Goal: Transaction & Acquisition: Purchase product/service

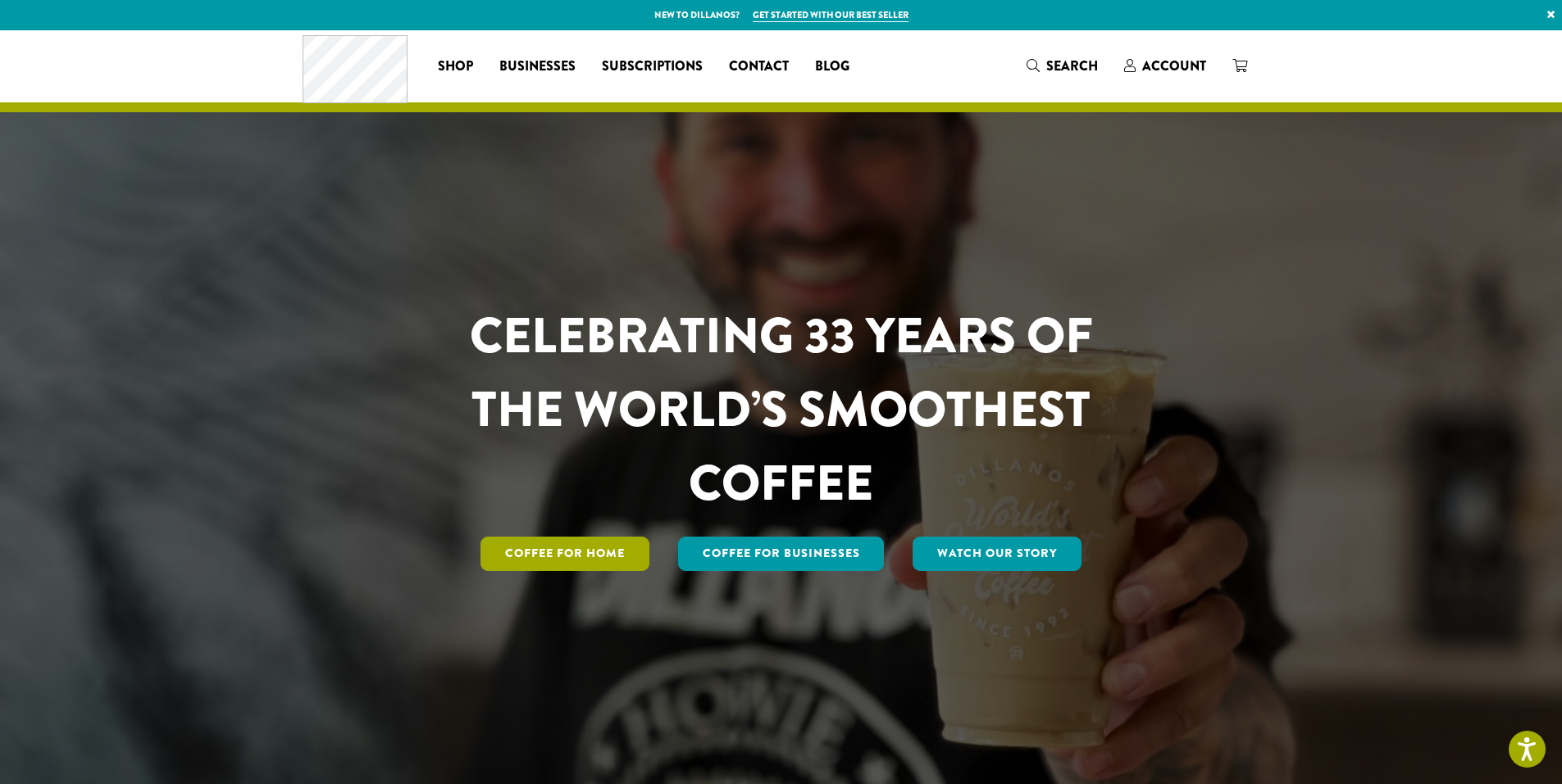
click at [596, 555] on link "Coffee for Home" at bounding box center [564, 555] width 168 height 35
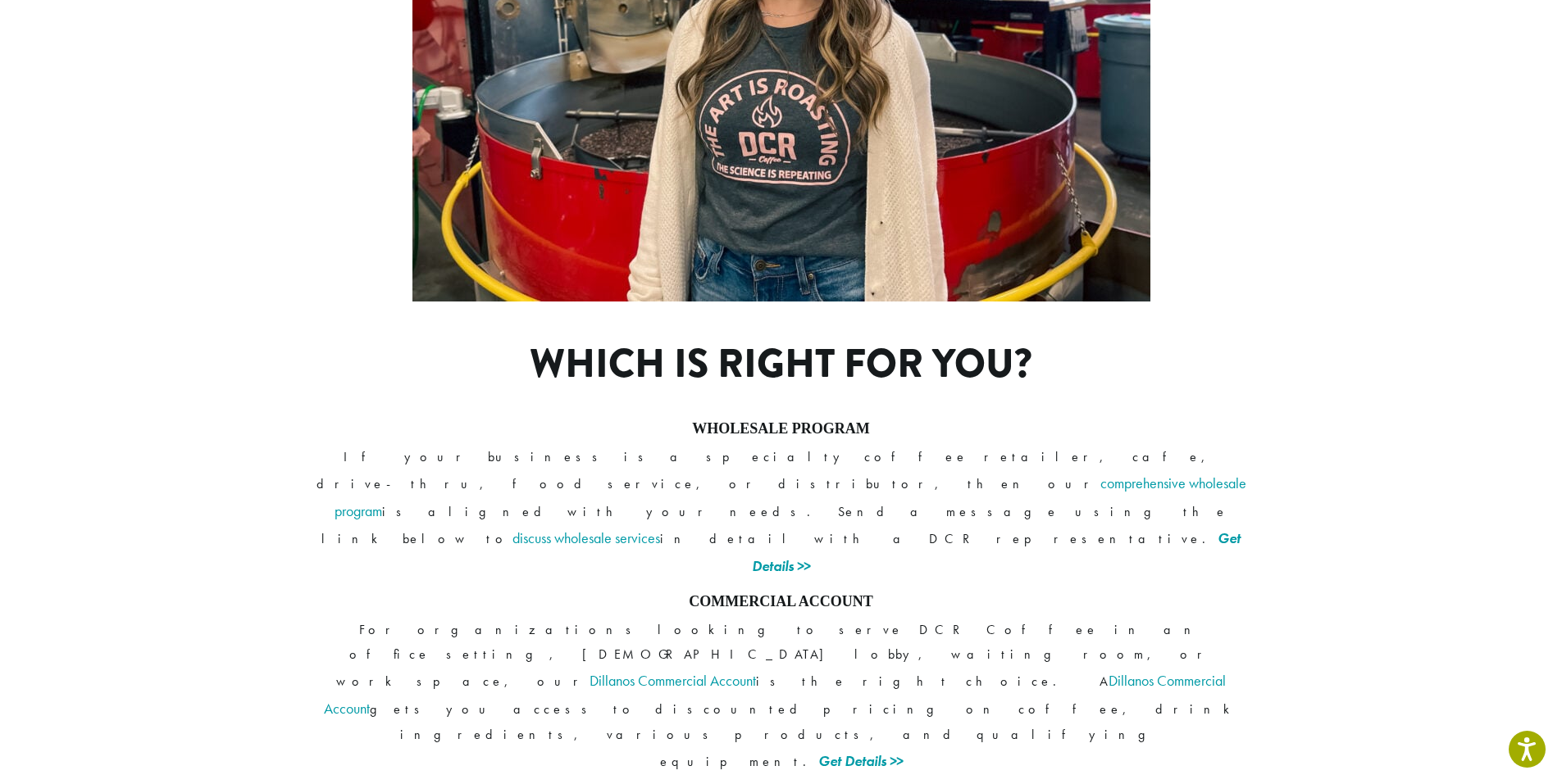
scroll to position [1125, 0]
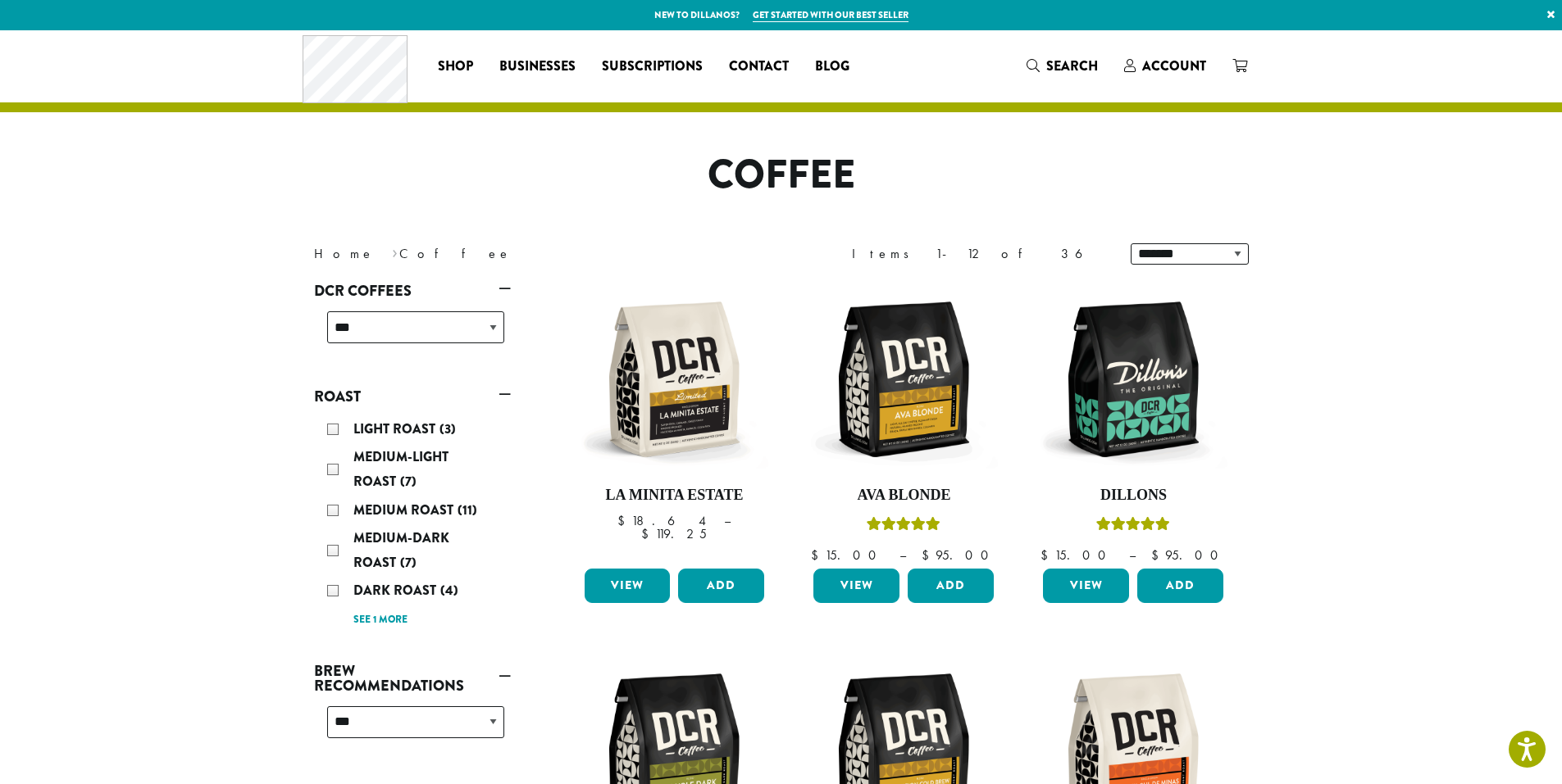
click at [330, 504] on div "Medium Roast (11)" at bounding box center [415, 510] width 177 height 25
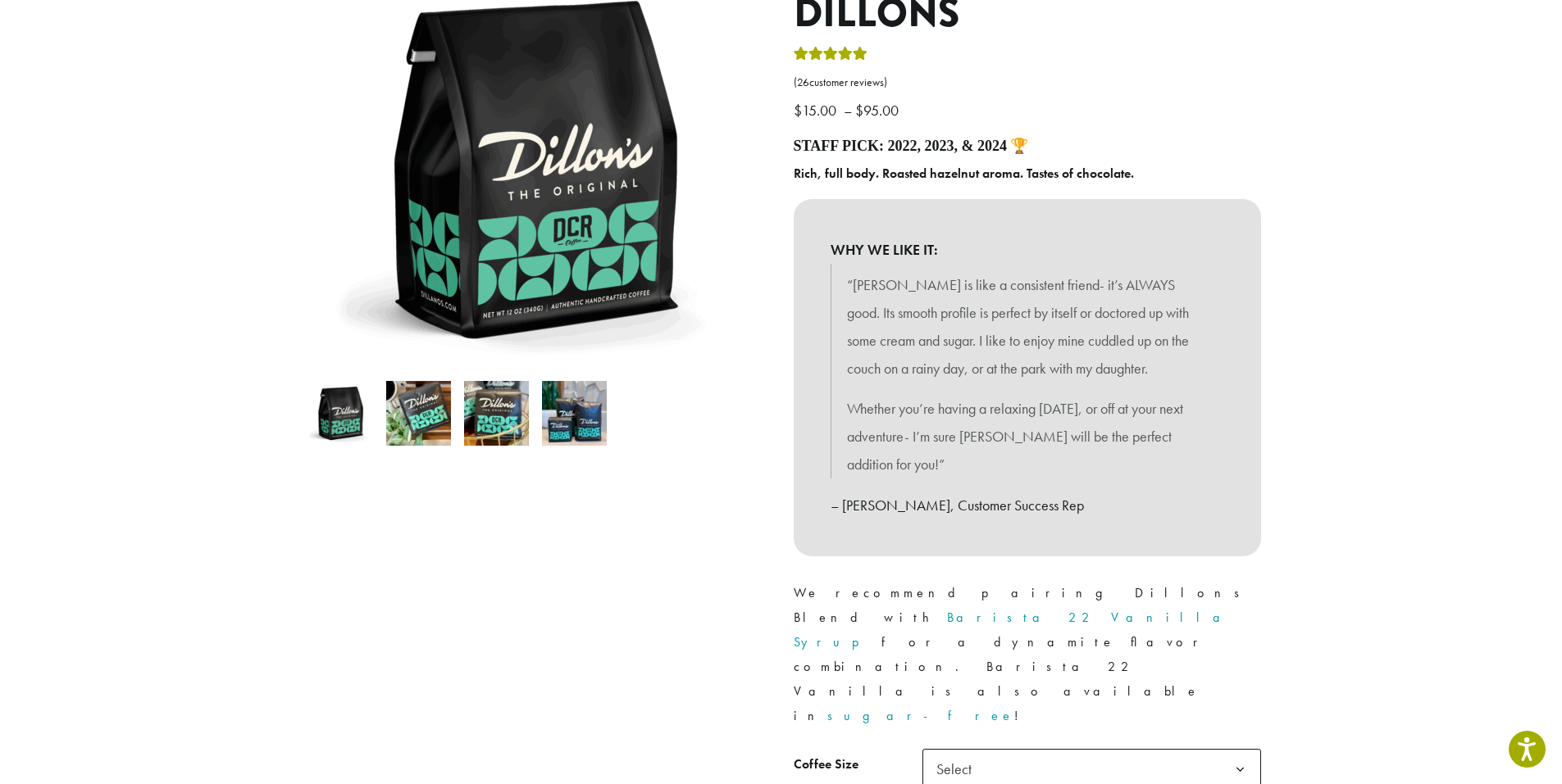
scroll to position [246, 0]
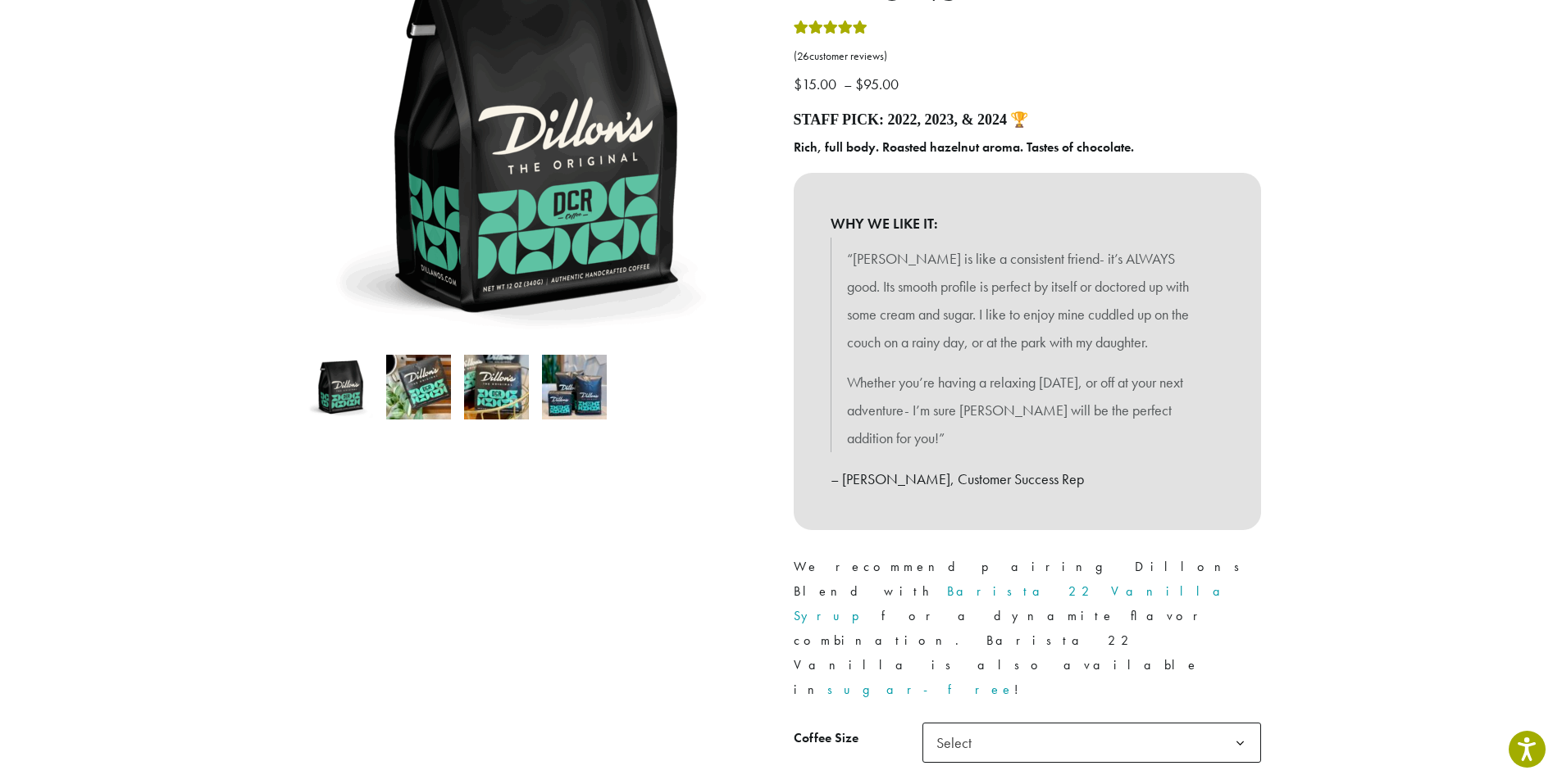
click at [959, 727] on span "Select" at bounding box center [959, 742] width 58 height 32
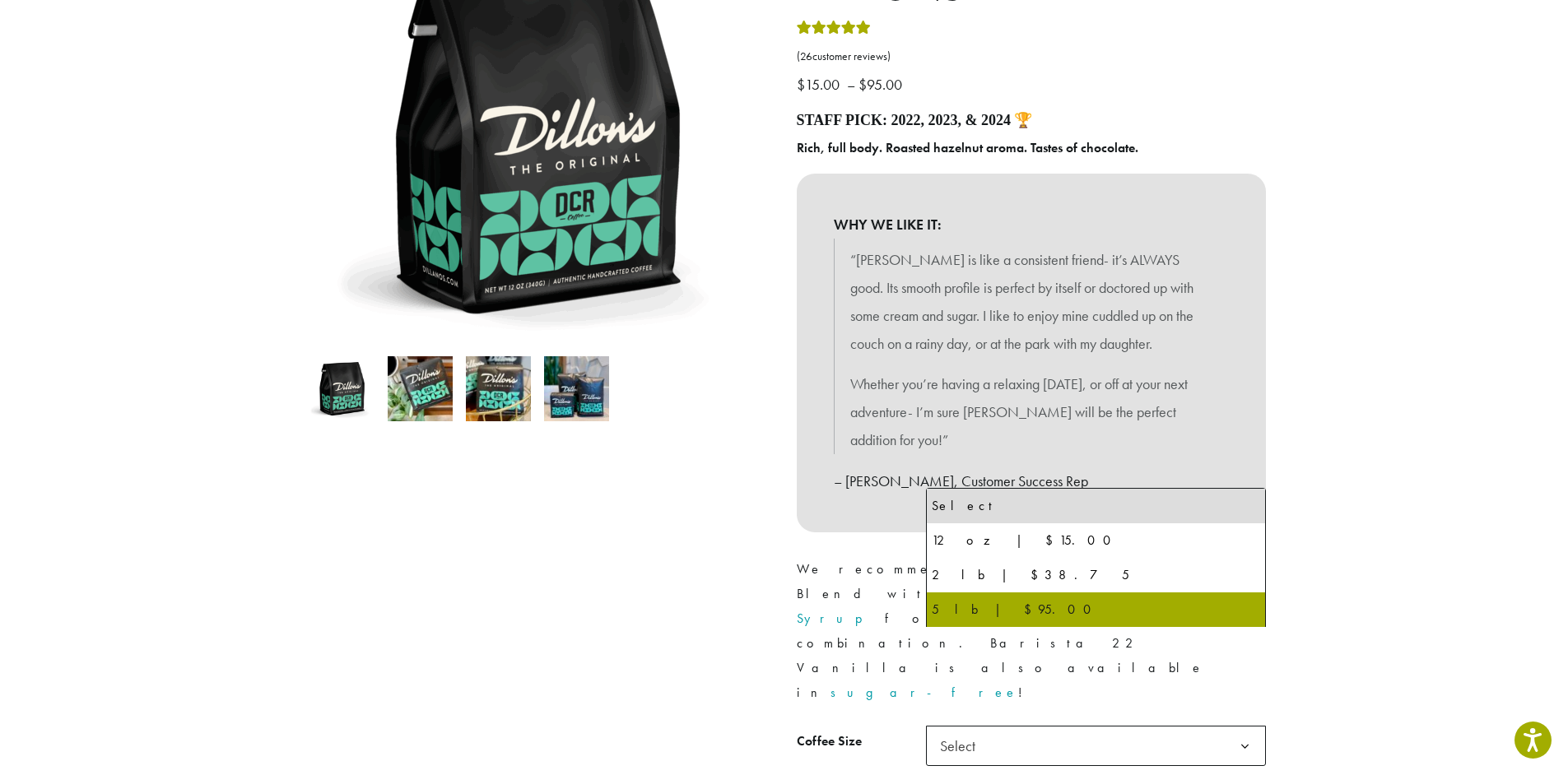
drag, startPoint x: 967, startPoint y: 605, endPoint x: 1100, endPoint y: 659, distance: 143.5
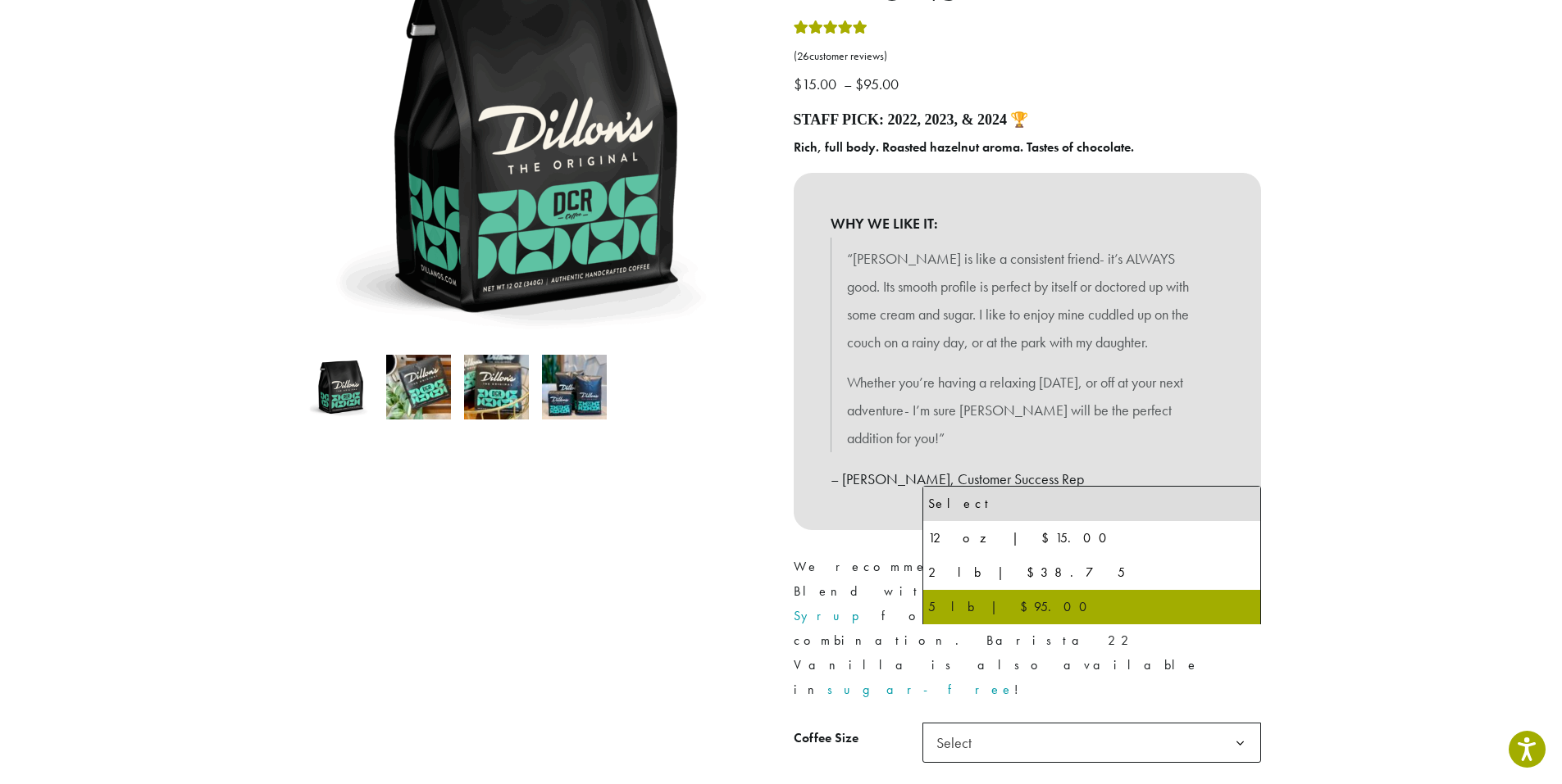
select select "**********"
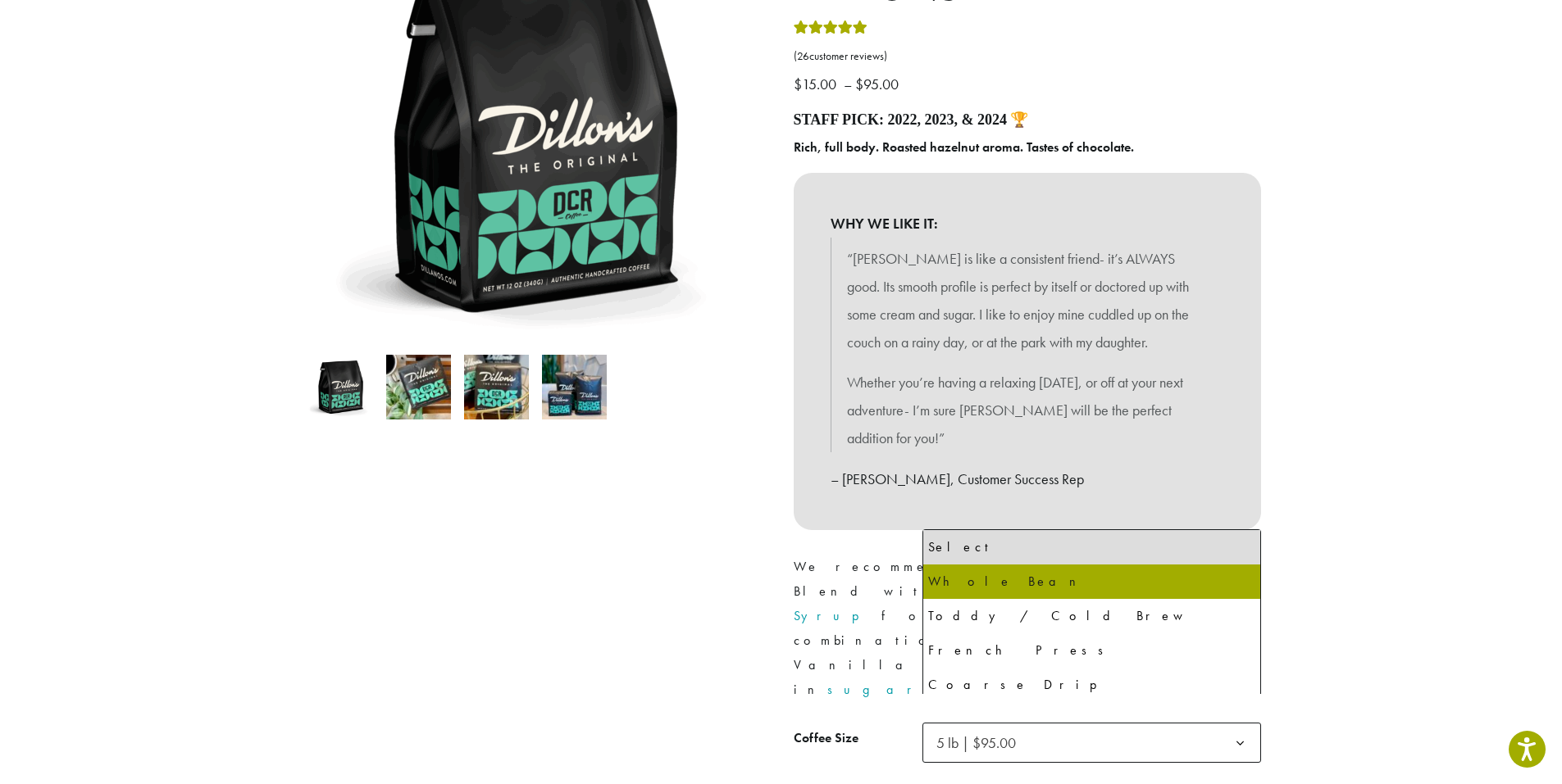
select select "**********"
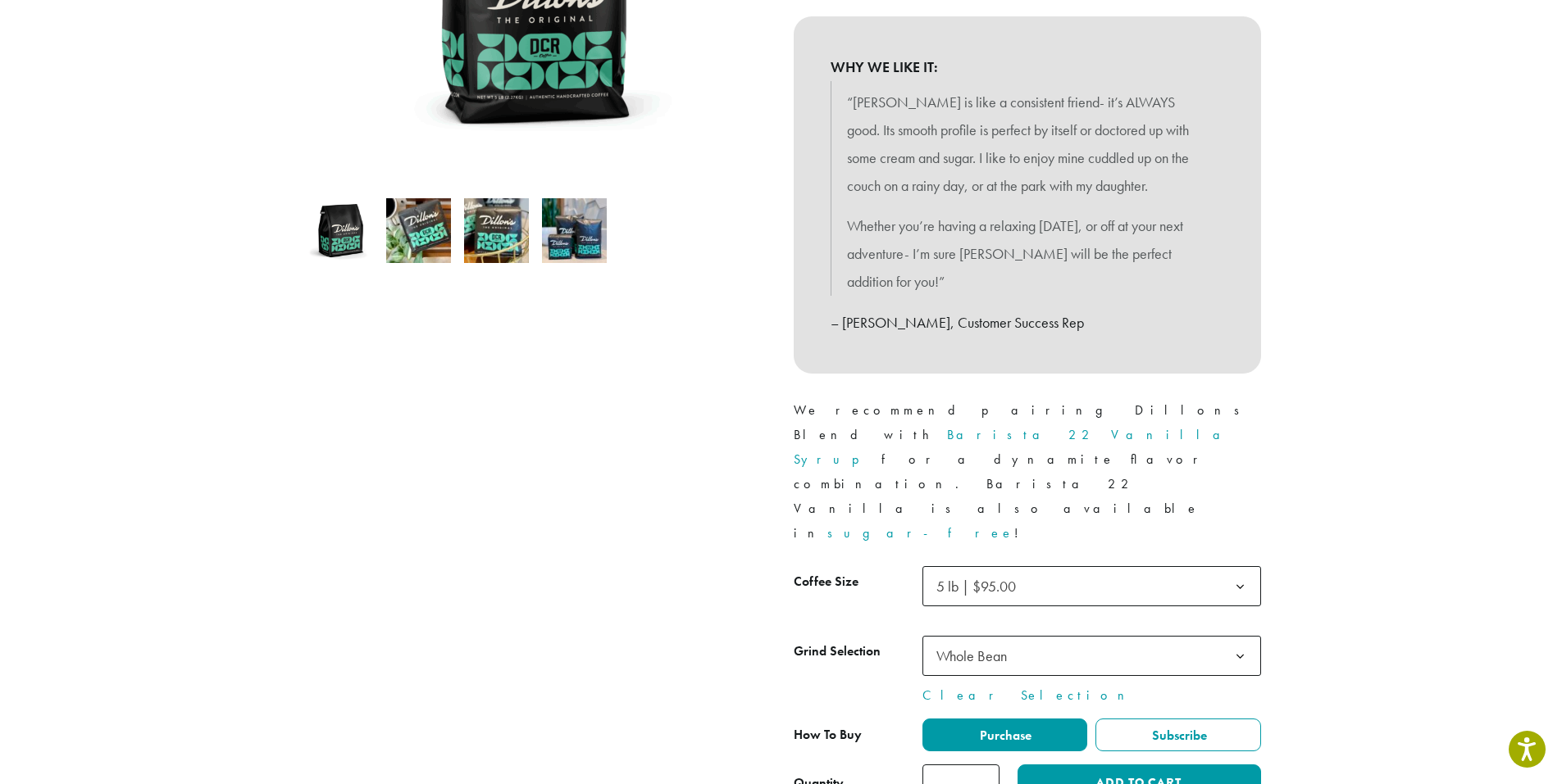
scroll to position [410, 0]
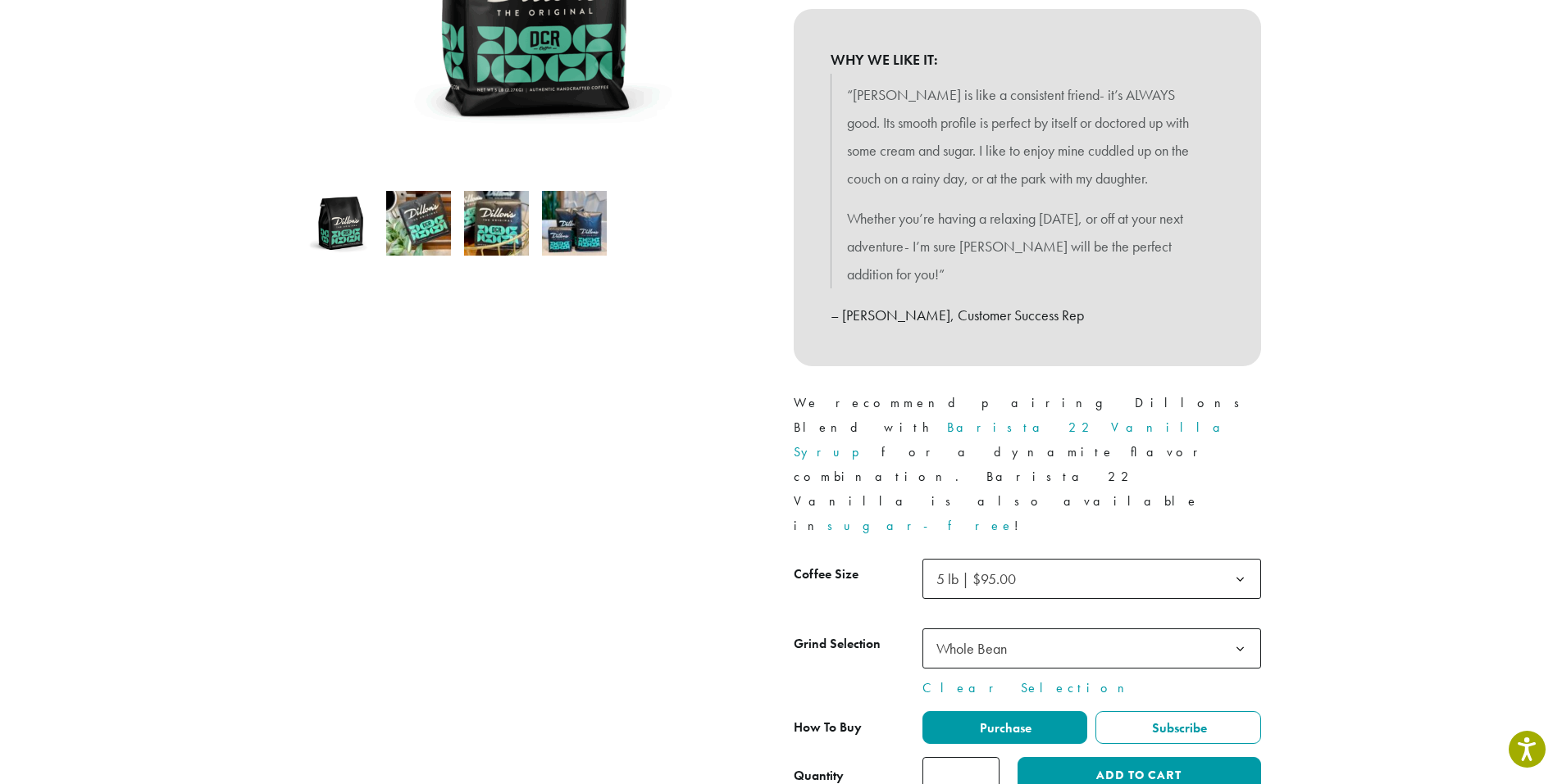
click at [958, 570] on span "5 lb | $95.00" at bounding box center [975, 579] width 79 height 19
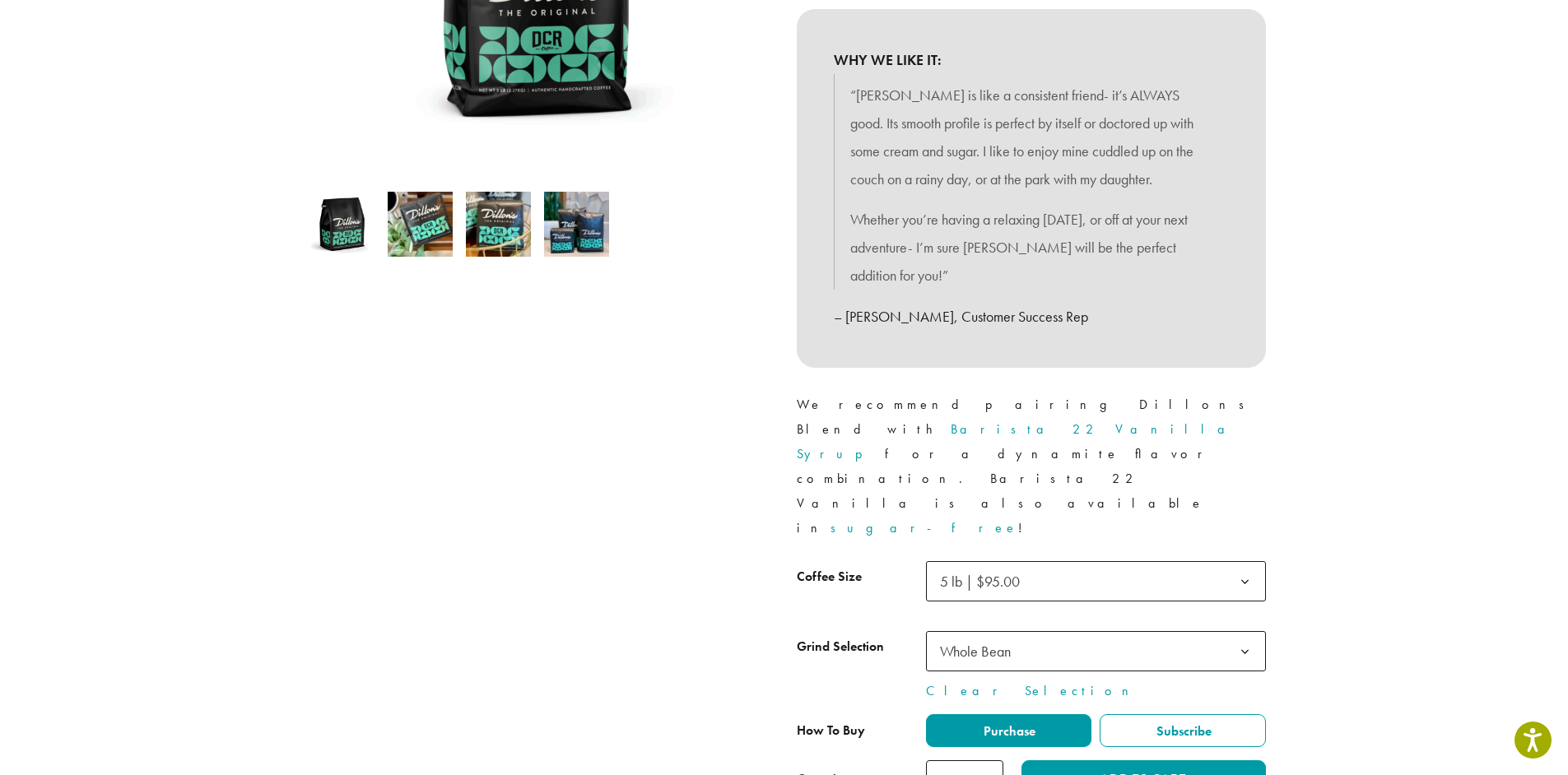
click at [1055, 561] on span "5 lb | $95.00" at bounding box center [1096, 581] width 340 height 40
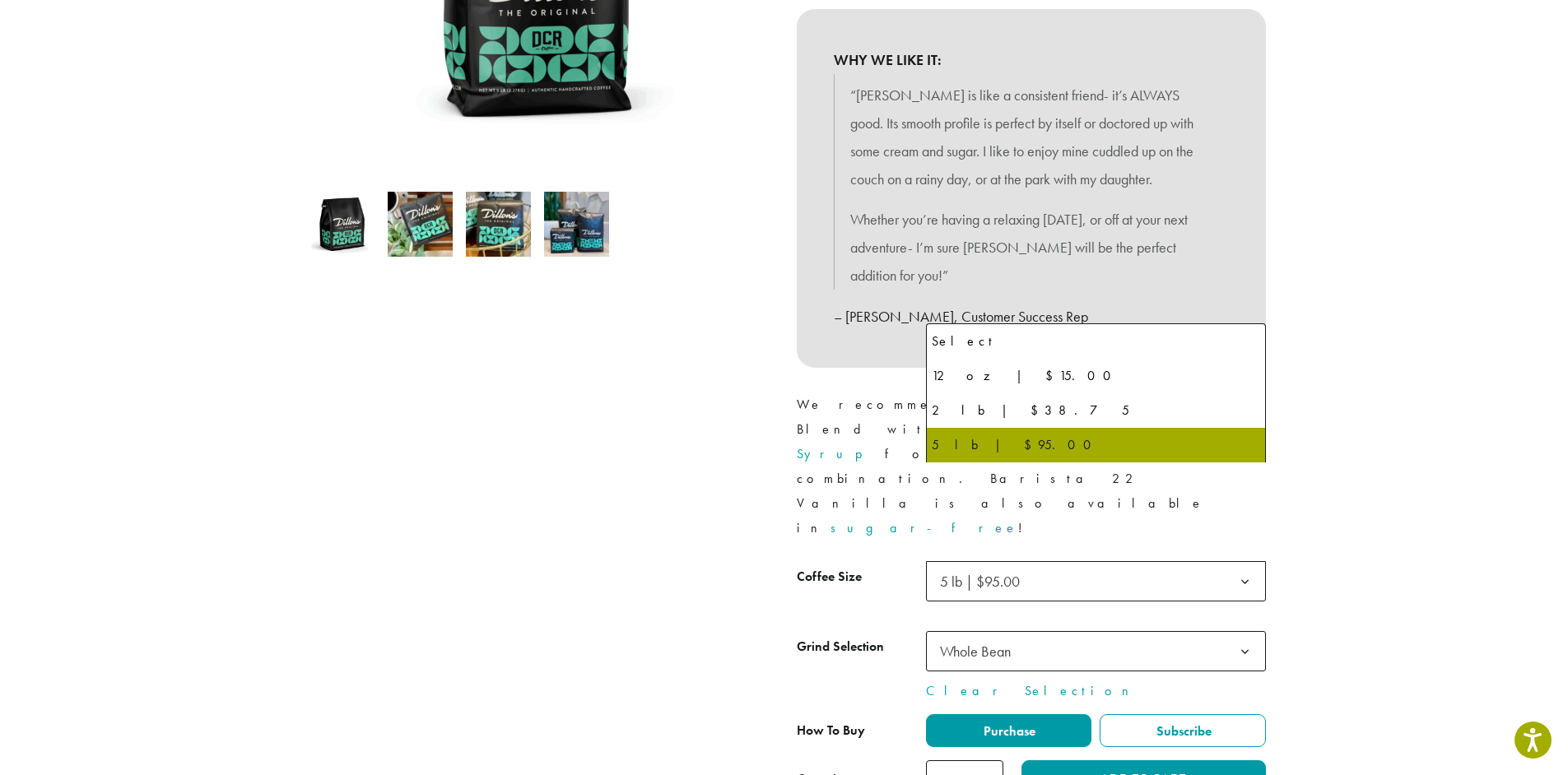
click at [1124, 561] on span "5 lb | $95.00" at bounding box center [1096, 581] width 340 height 40
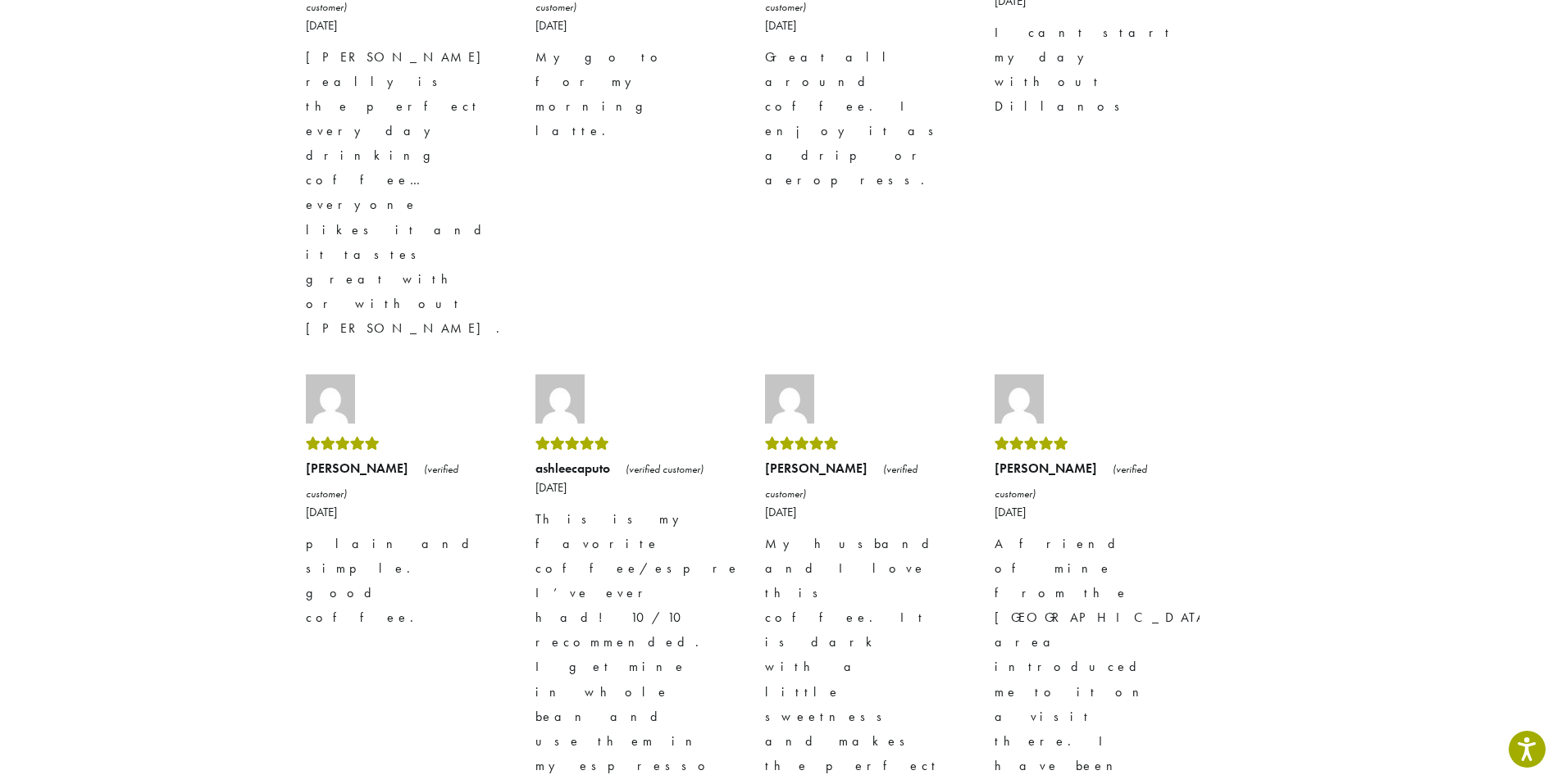
scroll to position [2704, 0]
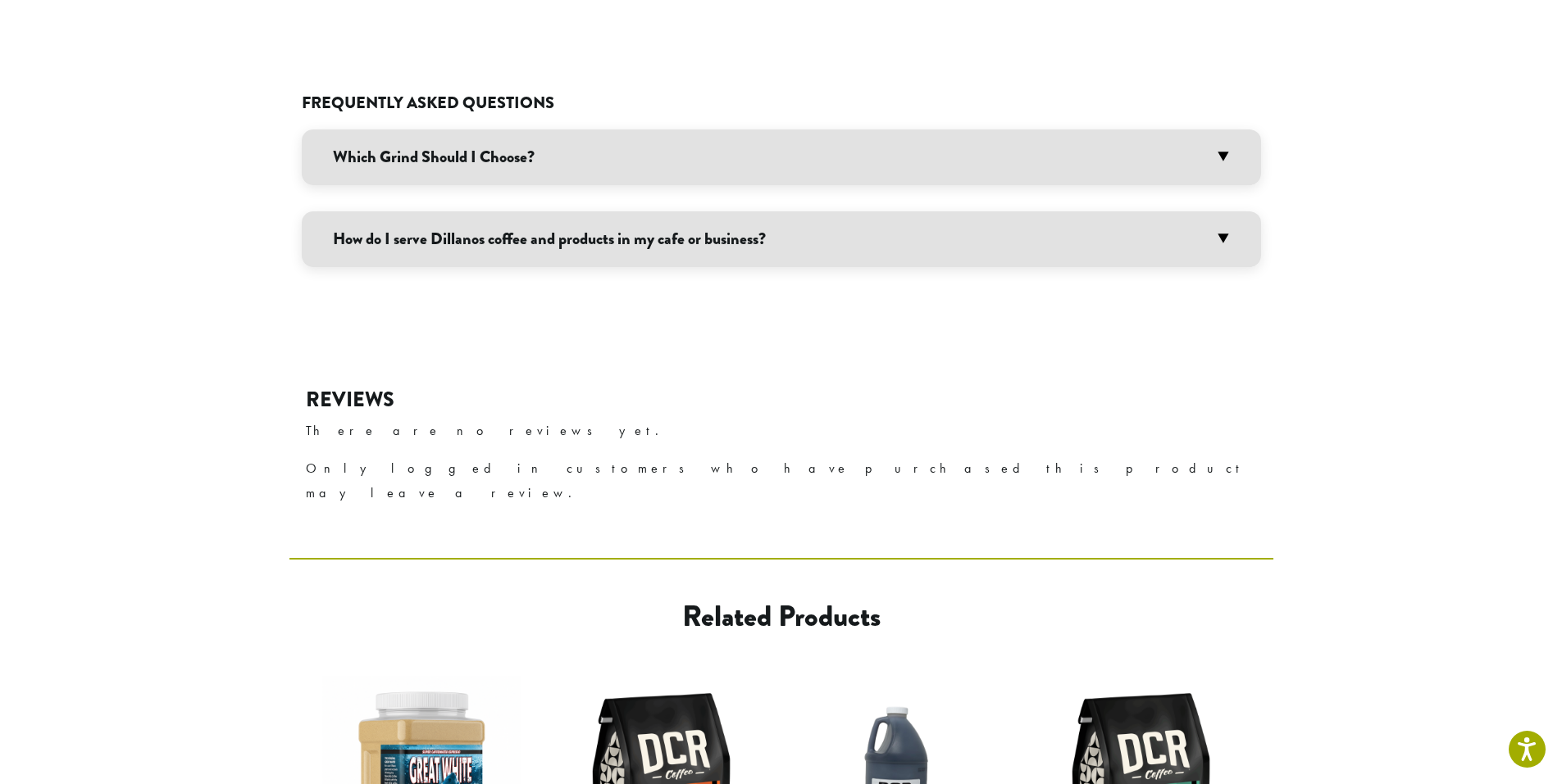
scroll to position [1311, 0]
